Goal: Transaction & Acquisition: Book appointment/travel/reservation

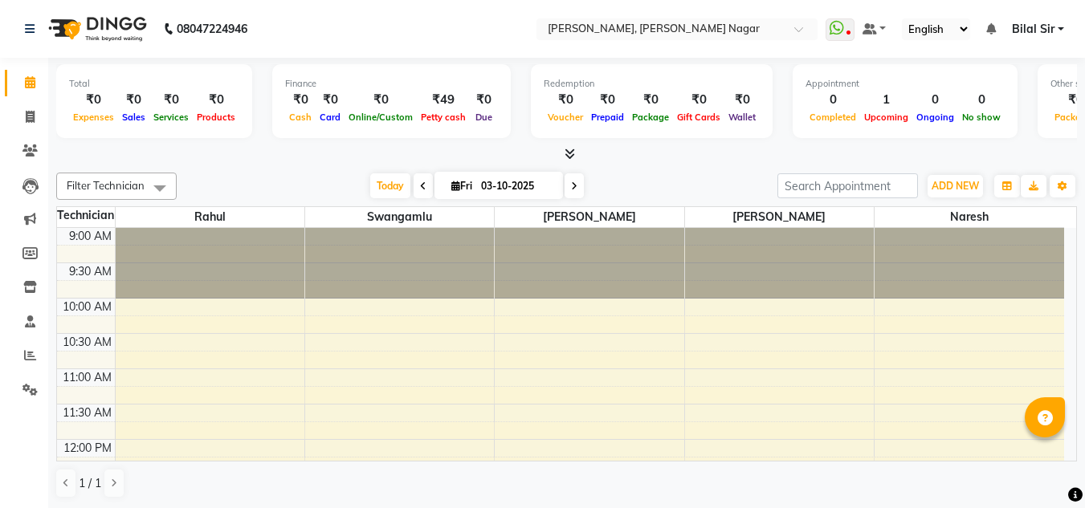
click at [578, 182] on span at bounding box center [573, 185] width 19 height 25
type input "04-10-2025"
click at [556, 182] on input "04-10-2025" at bounding box center [516, 186] width 80 height 24
select select "10"
select select "2025"
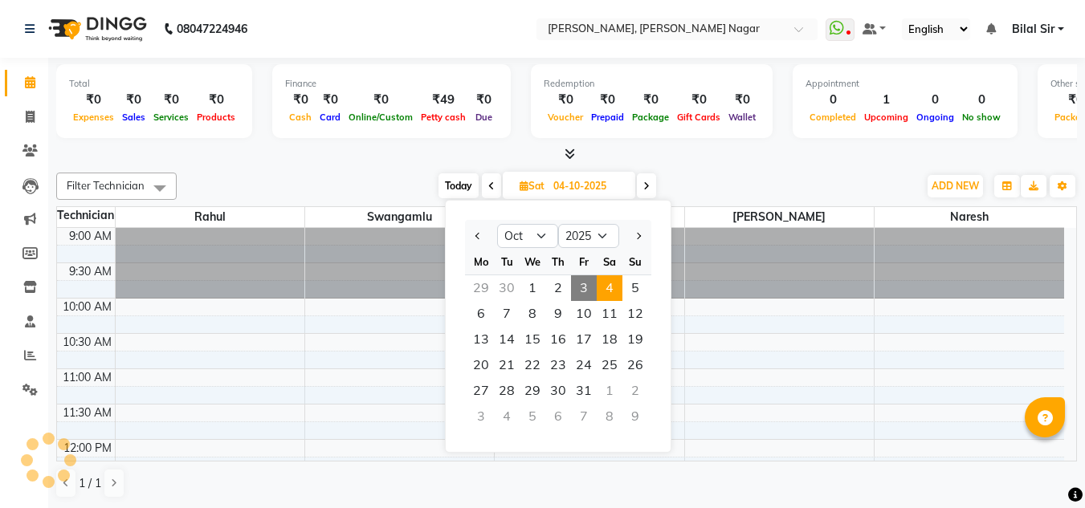
scroll to position [566, 0]
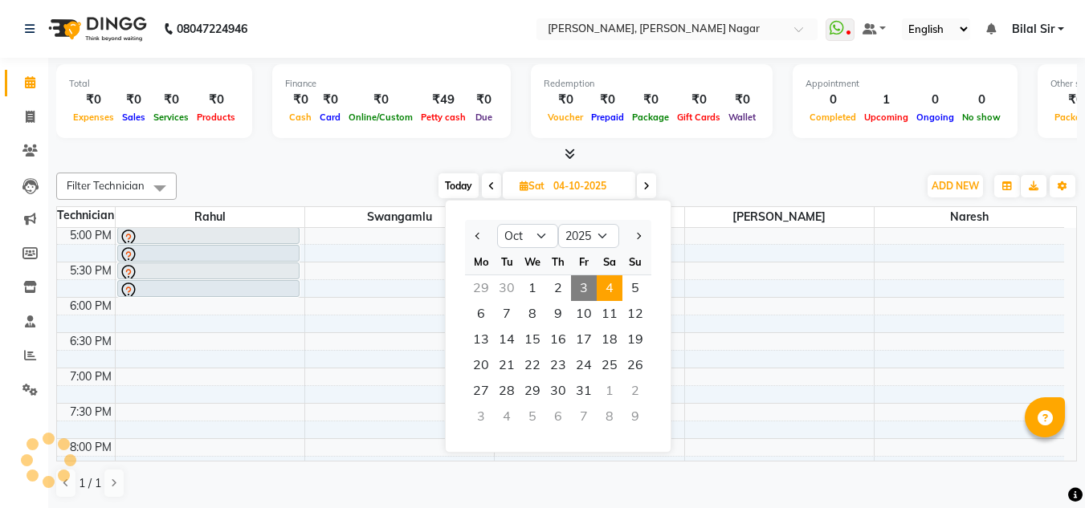
click at [653, 185] on span at bounding box center [646, 185] width 19 height 25
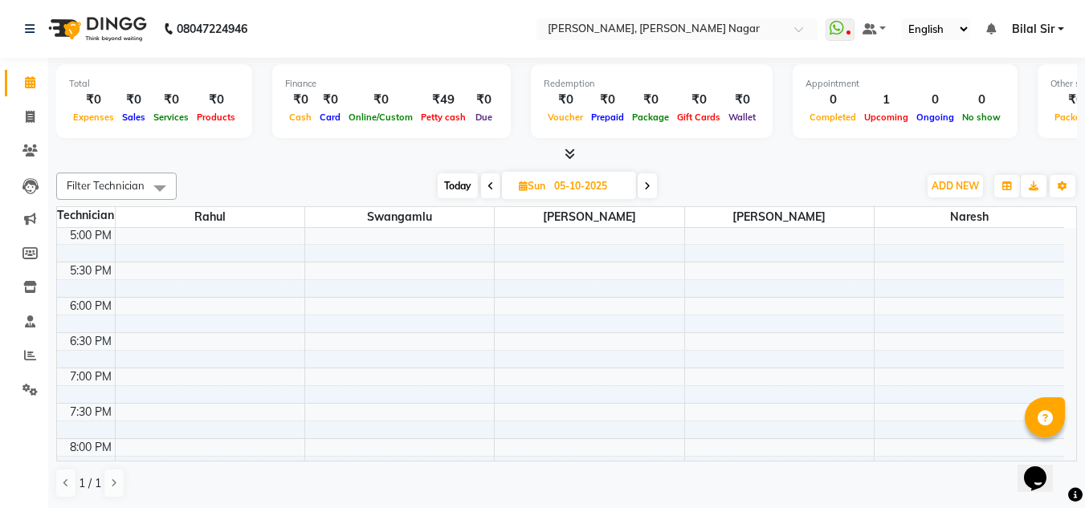
click at [653, 185] on span at bounding box center [646, 185] width 19 height 25
click at [653, 185] on span at bounding box center [647, 185] width 19 height 25
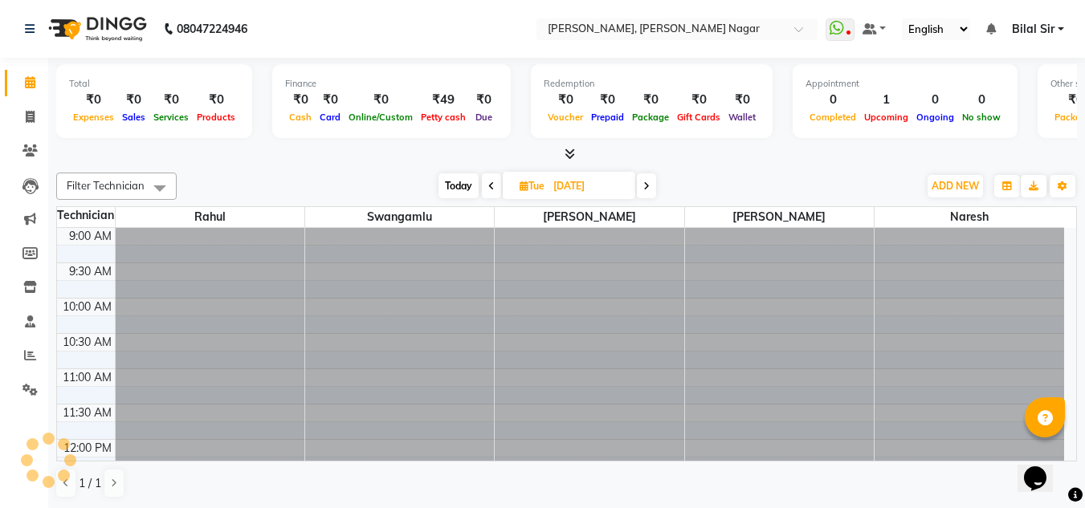
click at [653, 185] on span at bounding box center [646, 185] width 19 height 25
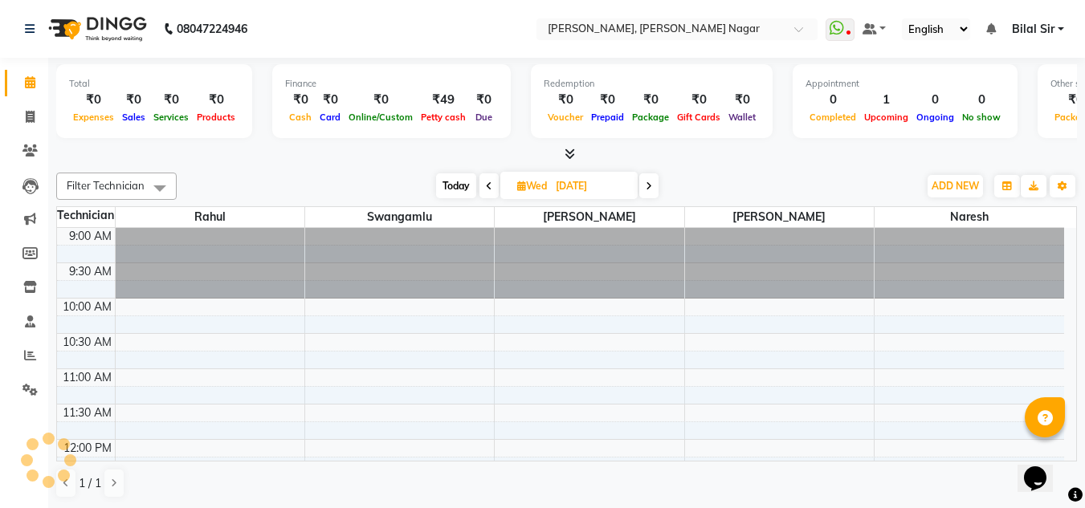
scroll to position [566, 0]
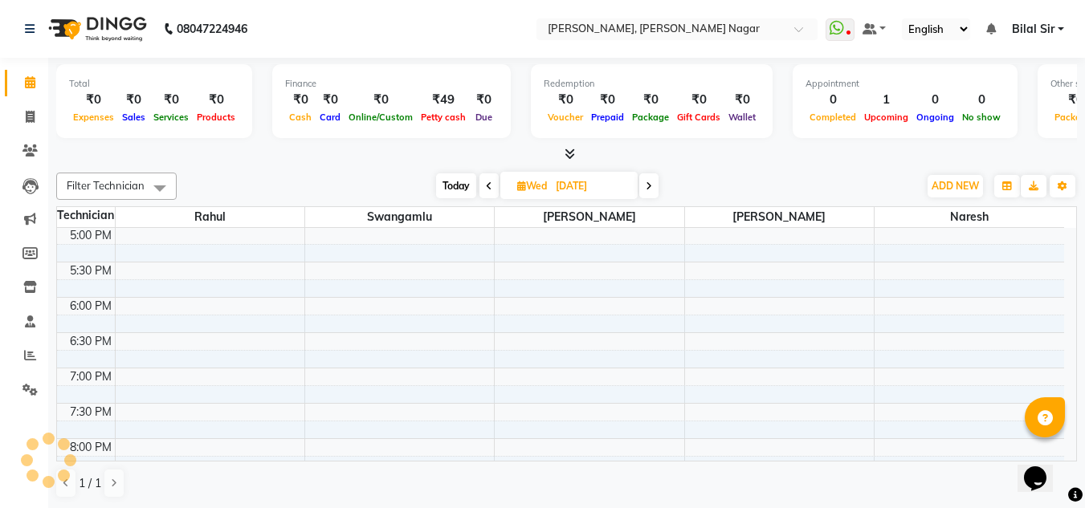
click at [652, 185] on icon at bounding box center [649, 186] width 6 height 10
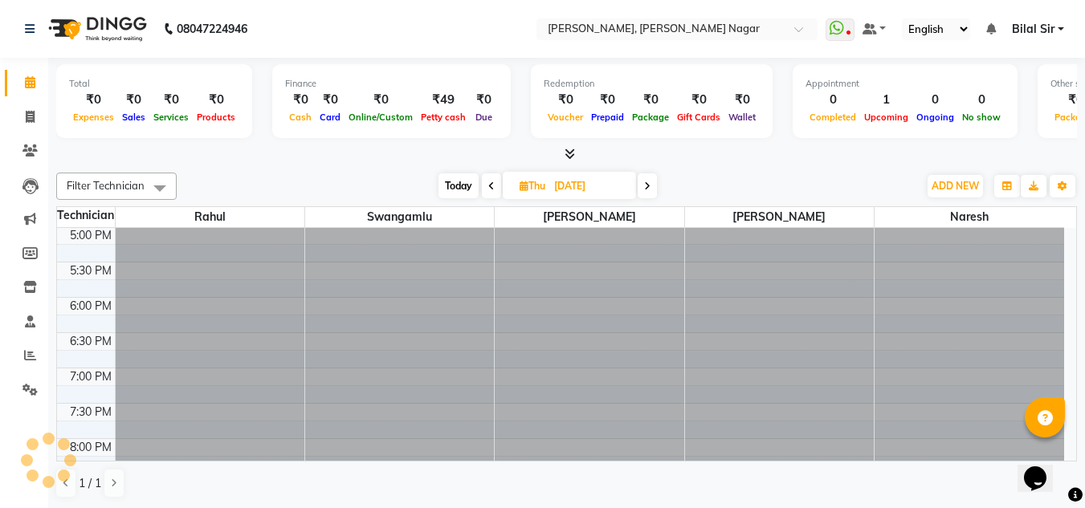
type input "[DATE]"
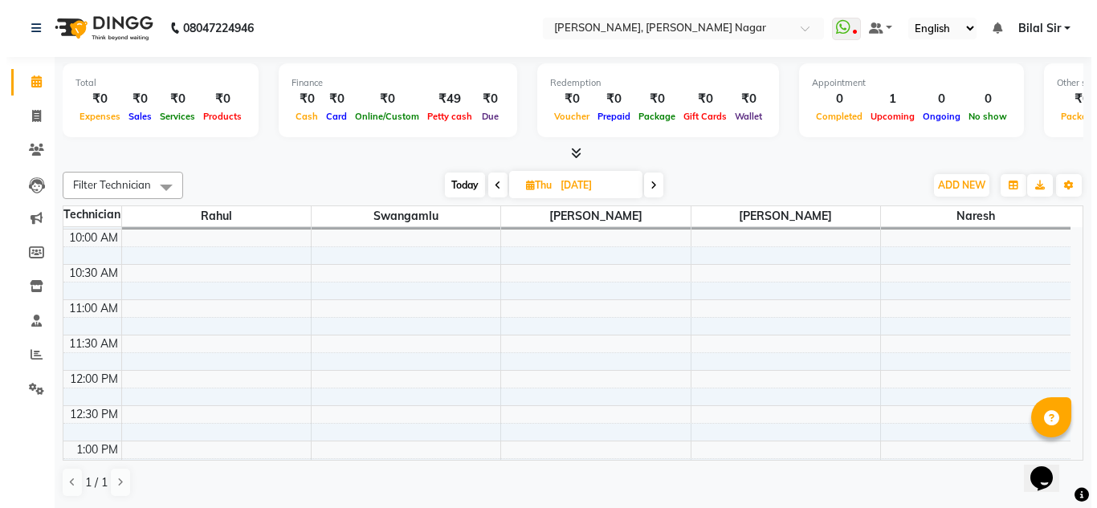
scroll to position [78, 0]
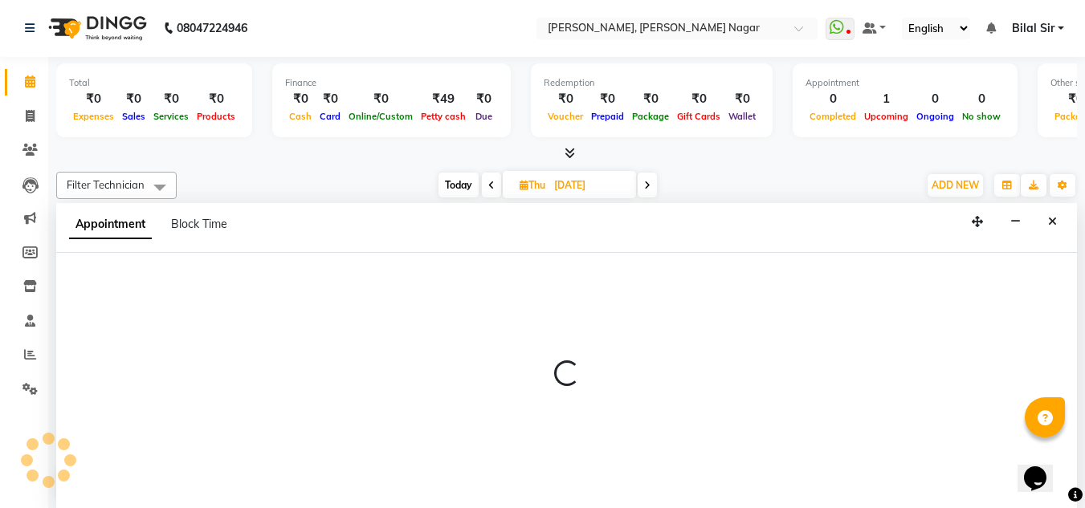
select select "68294"
select select "tentative"
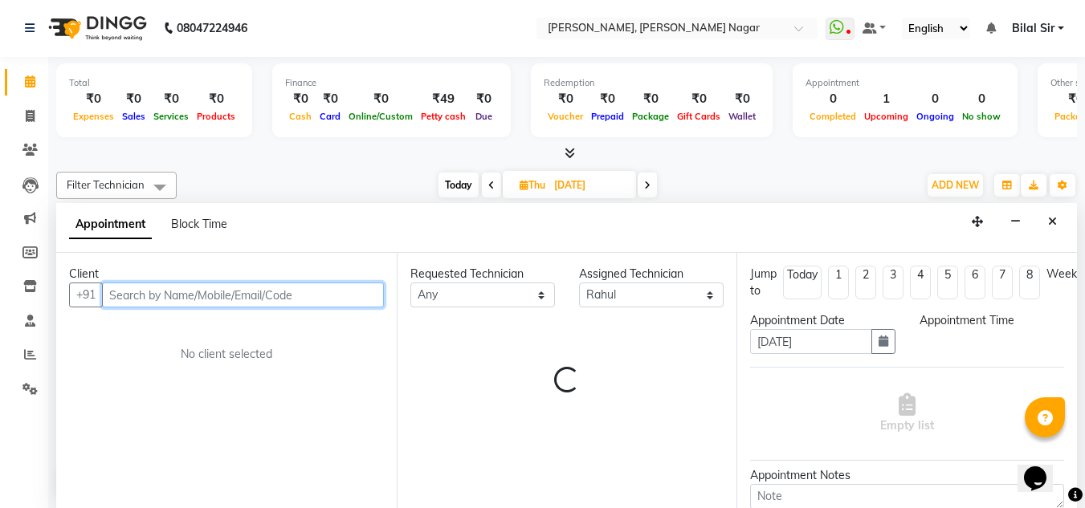
select select "660"
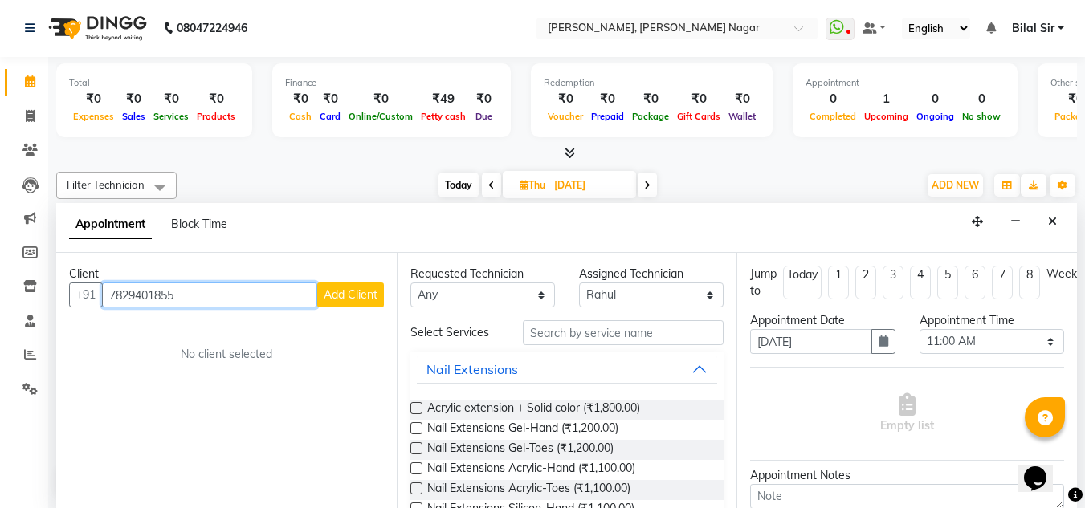
type input "7829401855"
click at [351, 300] on span "Add Client" at bounding box center [351, 294] width 54 height 14
select select "21"
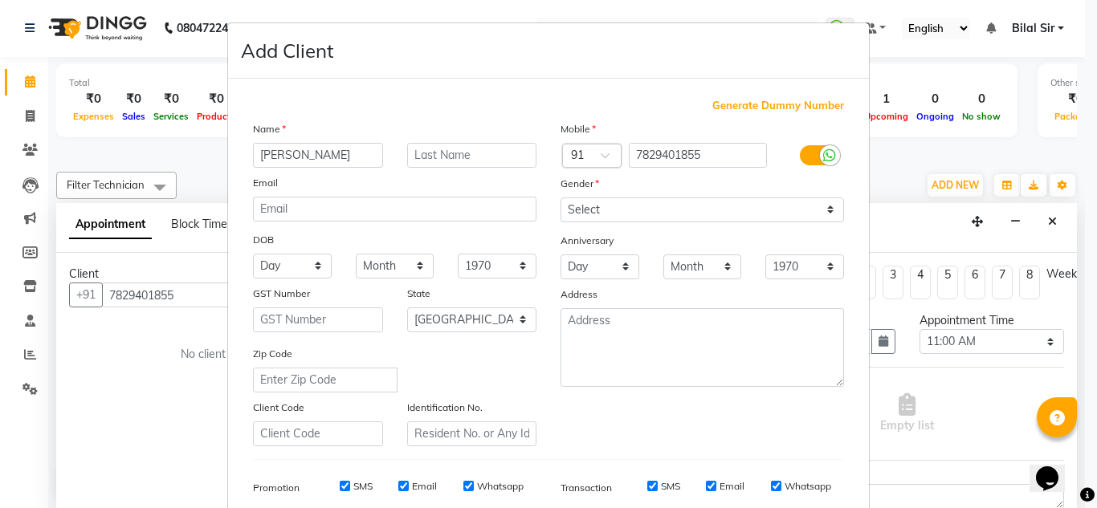
type input "[PERSON_NAME]"
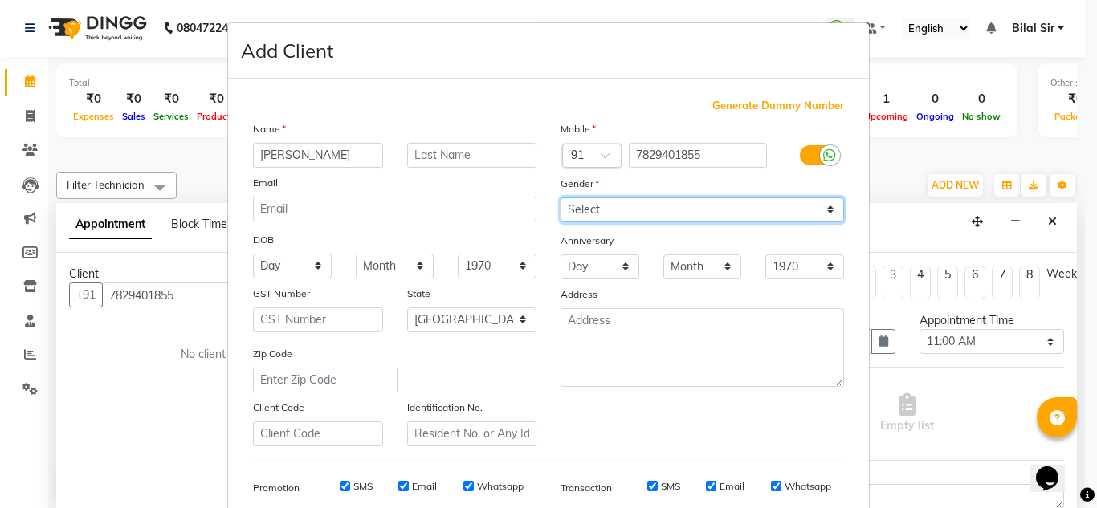
click at [646, 205] on select "Select [DEMOGRAPHIC_DATA] [DEMOGRAPHIC_DATA] Other Prefer Not To Say" at bounding box center [701, 210] width 283 height 25
select select "[DEMOGRAPHIC_DATA]"
click at [560, 198] on select "Select [DEMOGRAPHIC_DATA] [DEMOGRAPHIC_DATA] Other Prefer Not To Say" at bounding box center [701, 210] width 283 height 25
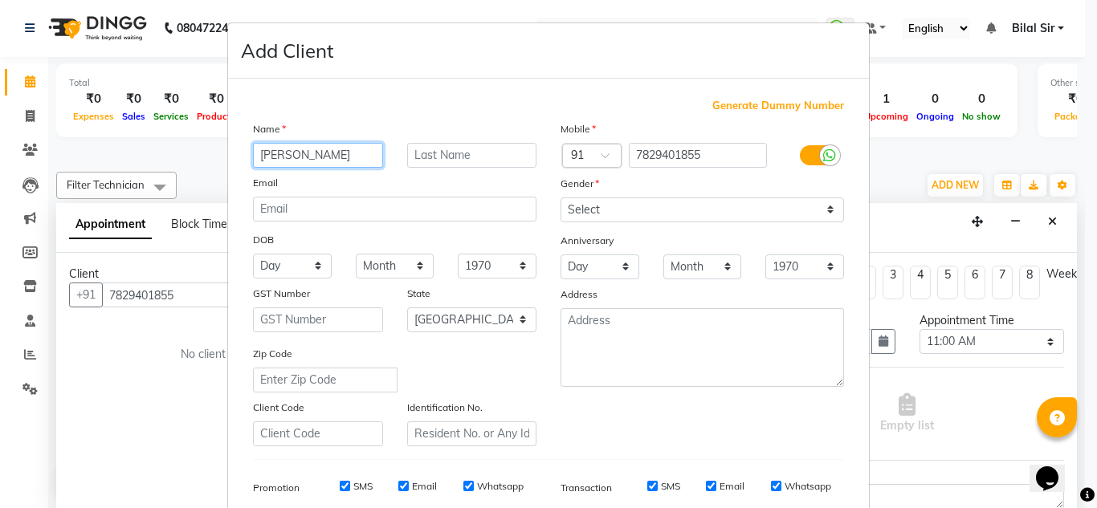
click at [284, 157] on input "[PERSON_NAME]" at bounding box center [318, 155] width 130 height 25
click at [287, 158] on input "[PERSON_NAME]" at bounding box center [318, 155] width 130 height 25
type input "[DATE]"
click at [466, 177] on div "Email" at bounding box center [395, 185] width 308 height 22
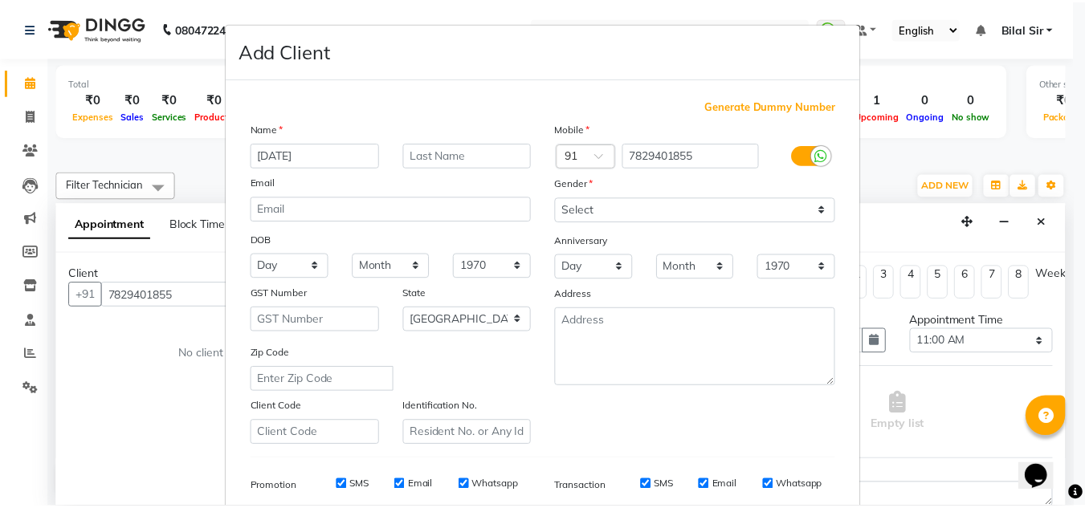
scroll to position [233, 0]
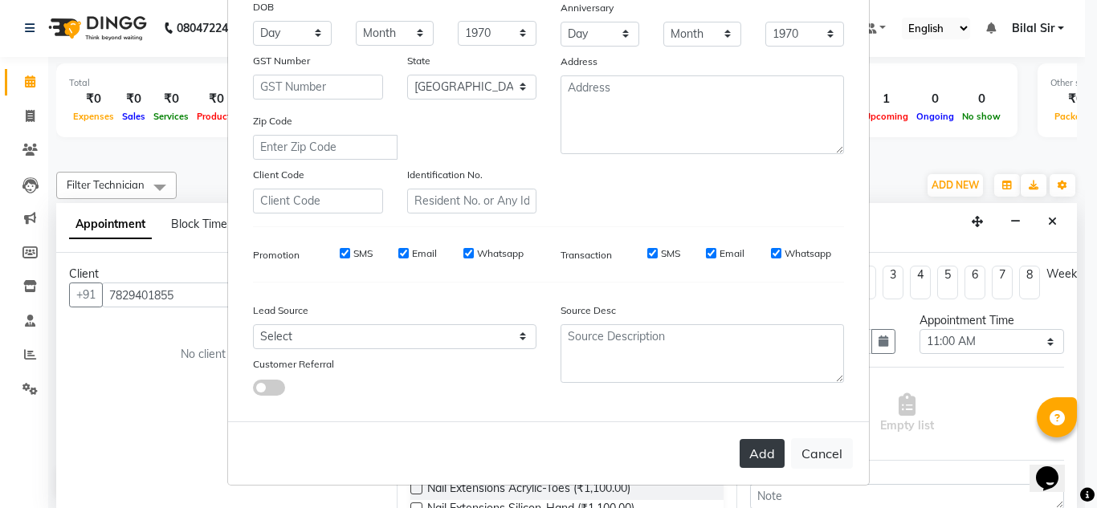
click at [747, 440] on button "Add" at bounding box center [761, 453] width 45 height 29
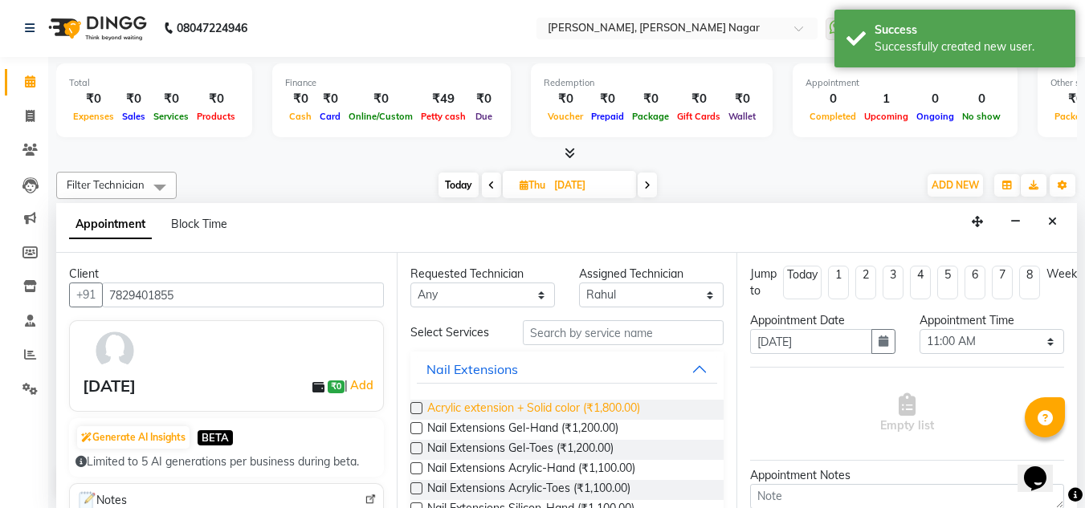
click at [575, 408] on span "Acrylic extension + Solid color (₹1,800.00)" at bounding box center [533, 410] width 213 height 20
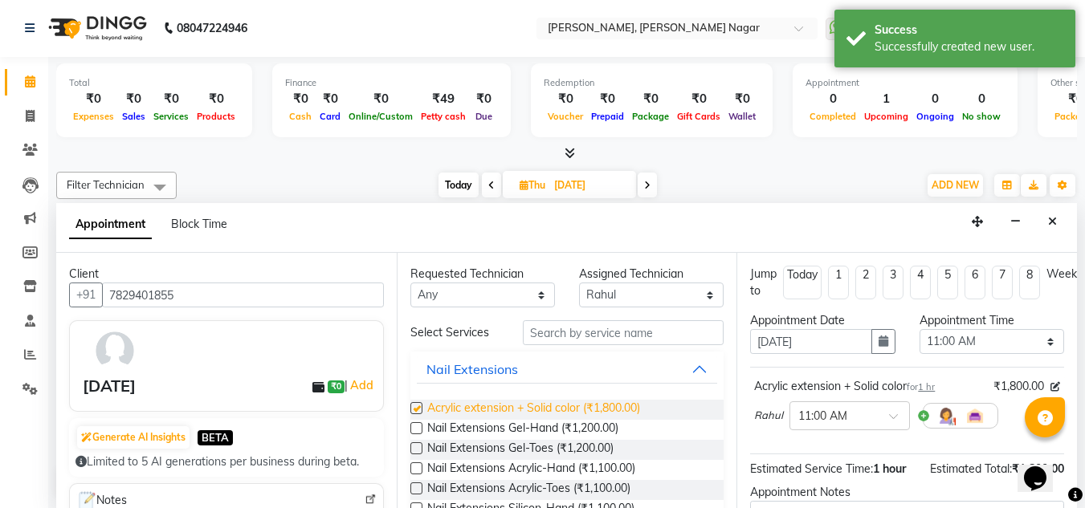
checkbox input "false"
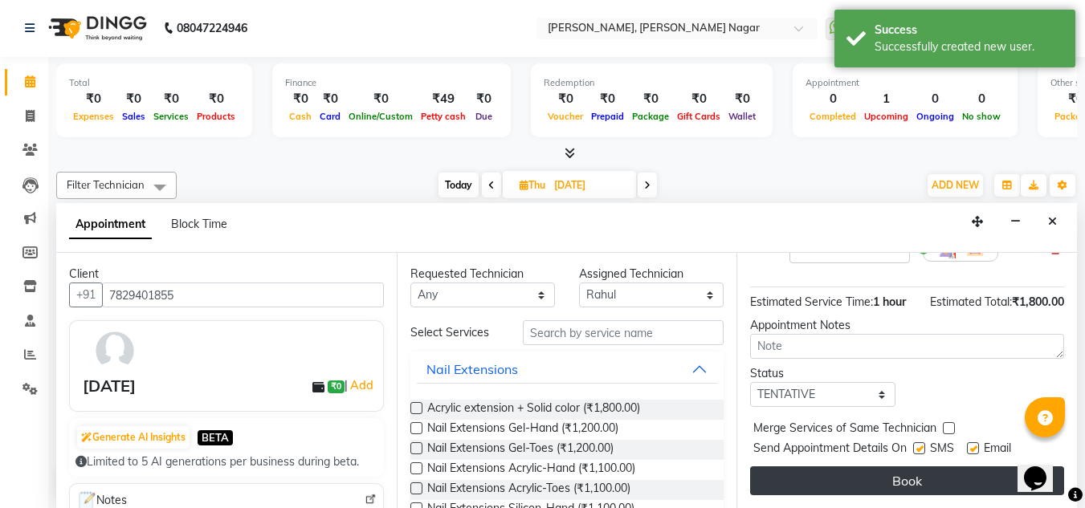
click at [853, 469] on button "Book" at bounding box center [907, 480] width 314 height 29
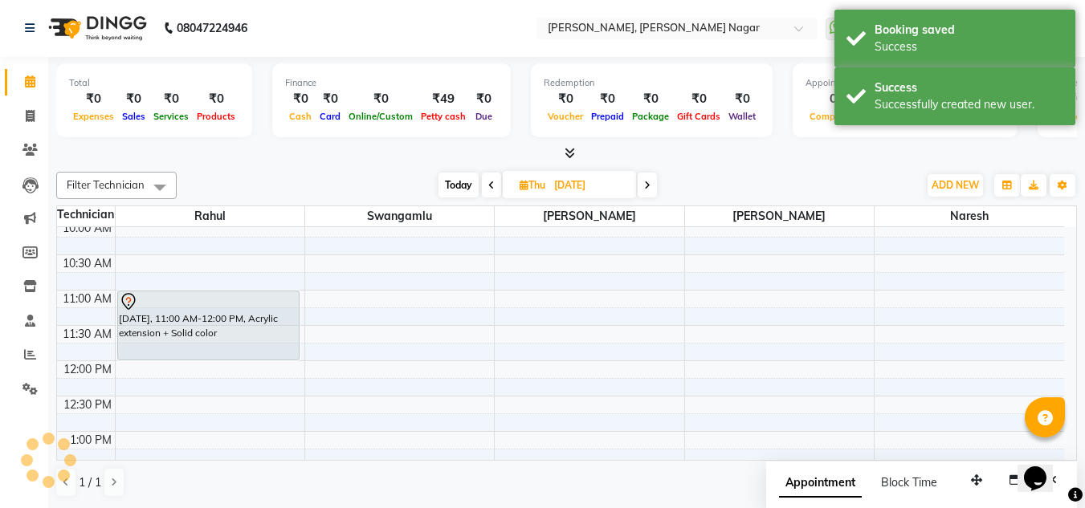
scroll to position [0, 0]
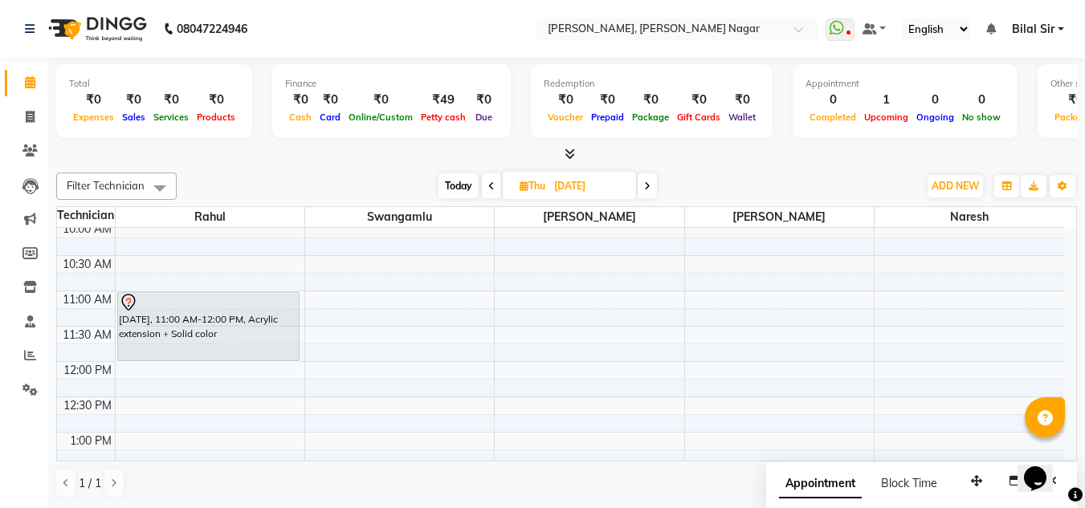
click at [492, 191] on span at bounding box center [491, 185] width 19 height 25
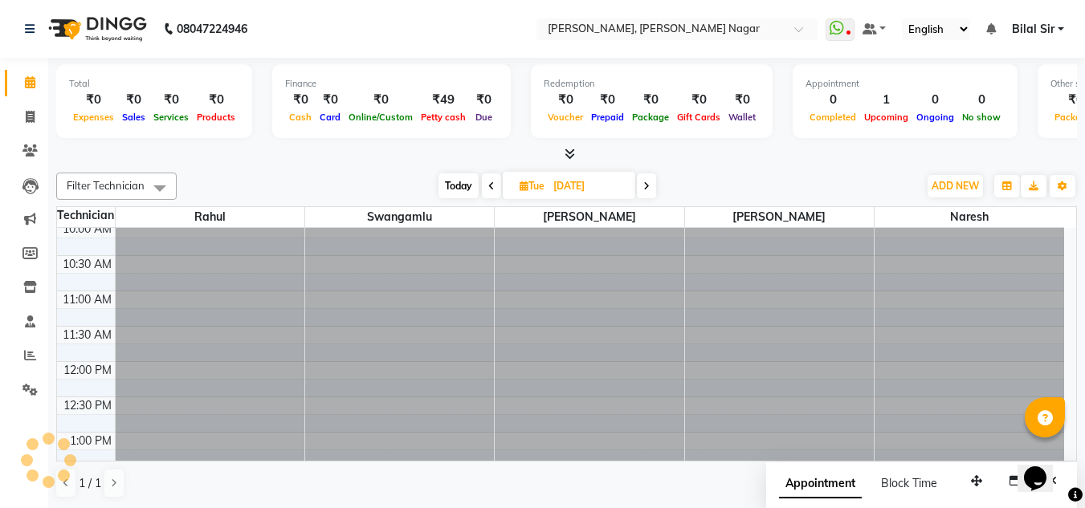
click at [492, 191] on span at bounding box center [491, 185] width 19 height 25
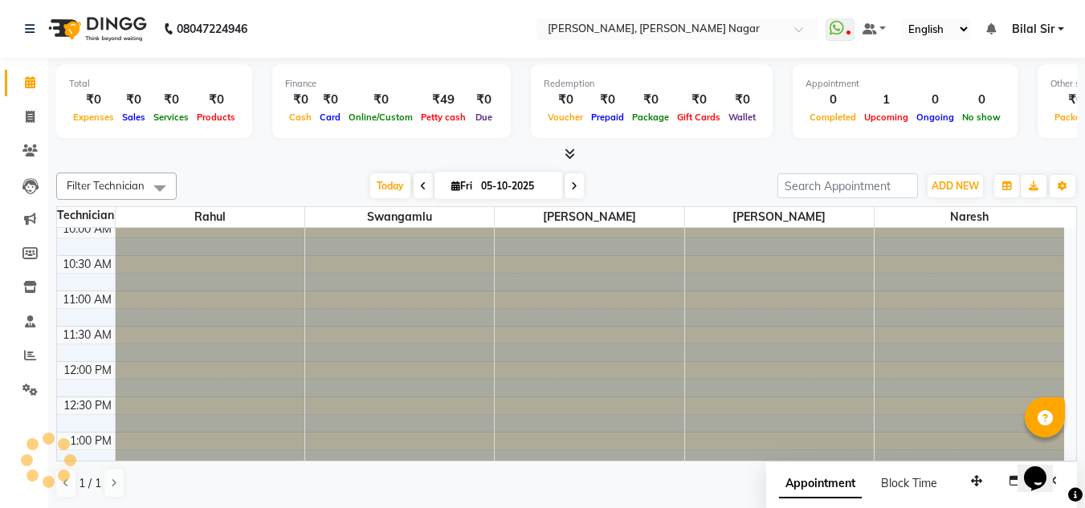
click at [492, 191] on input "05-10-2025" at bounding box center [516, 186] width 80 height 24
type input "03-10-2025"
click at [492, 191] on input "03-10-2025" at bounding box center [516, 186] width 80 height 24
select select "10"
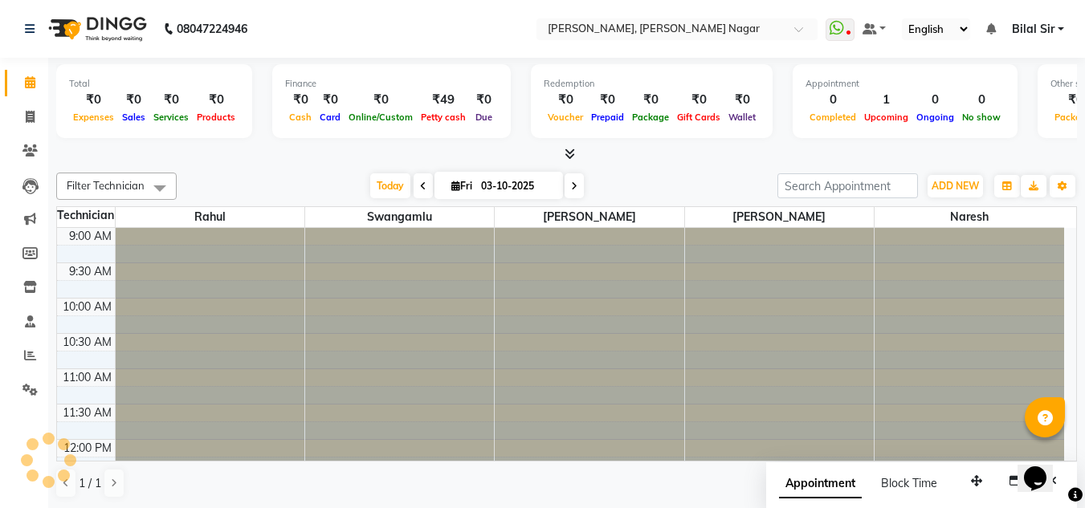
select select "2025"
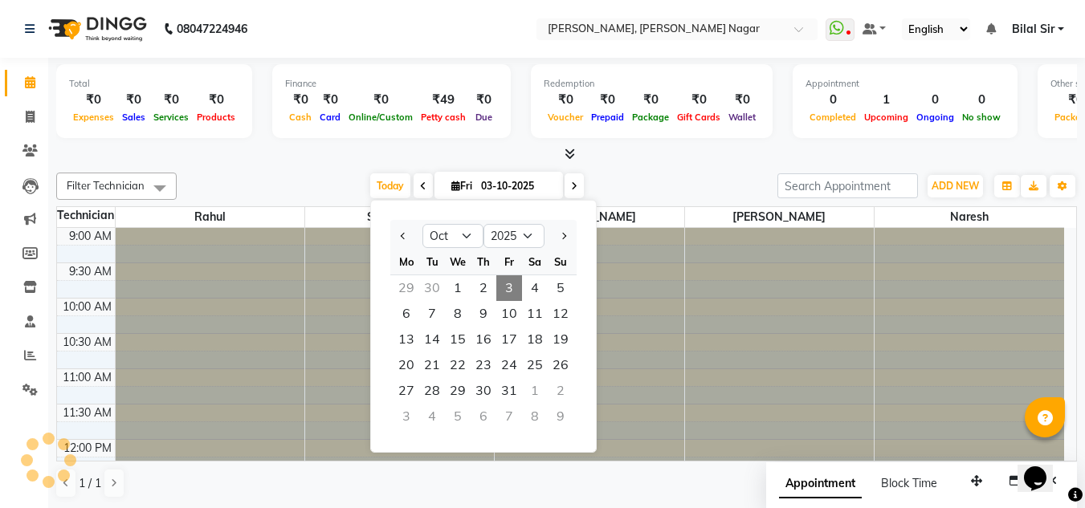
click at [635, 193] on div "[DATE] [DATE] Jan Feb Mar Apr May Jun [DATE] Aug Sep Oct Nov [DATE] 2016 2017 2…" at bounding box center [477, 186] width 584 height 24
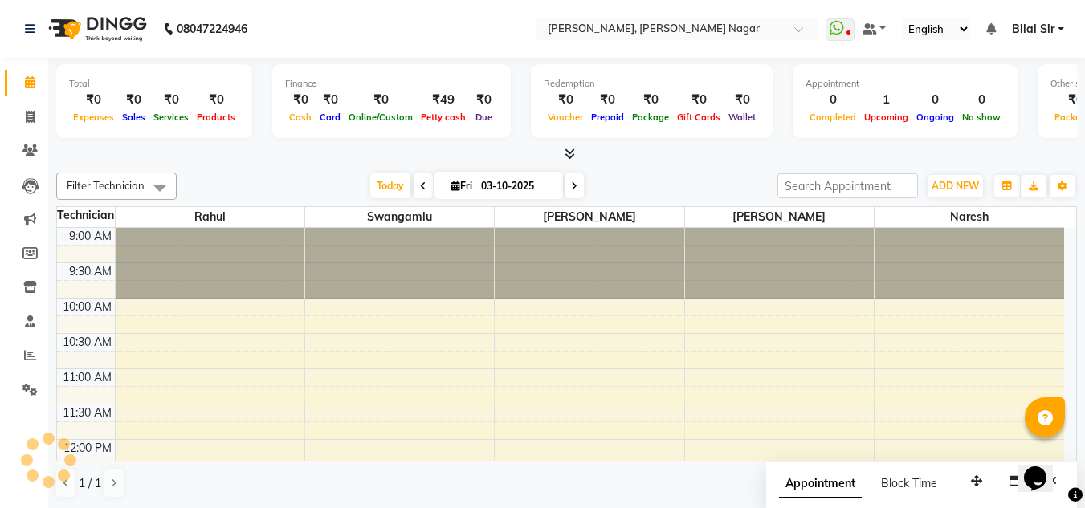
scroll to position [566, 0]
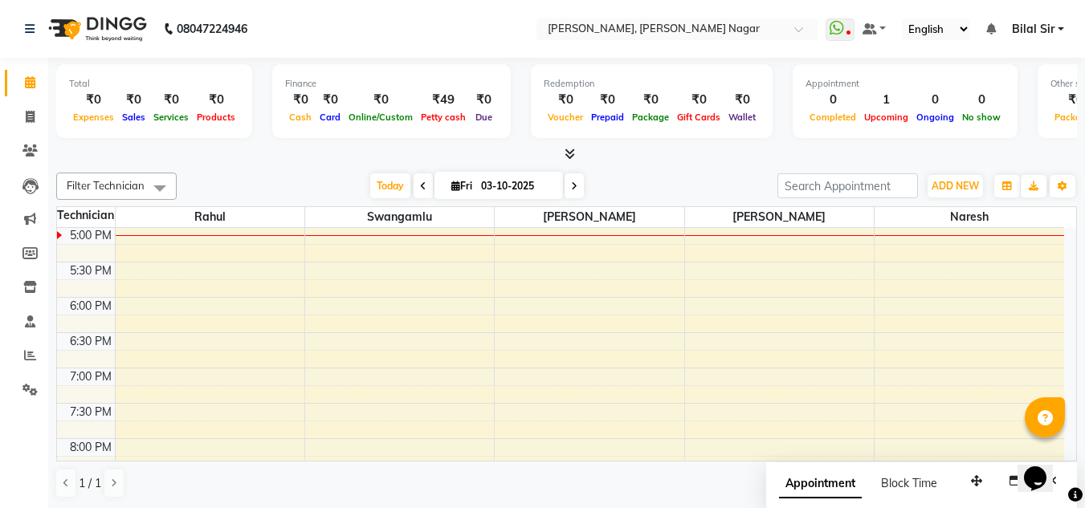
click at [635, 193] on div "[DATE] [DATE]" at bounding box center [477, 186] width 584 height 24
